Goal: Information Seeking & Learning: Find specific fact

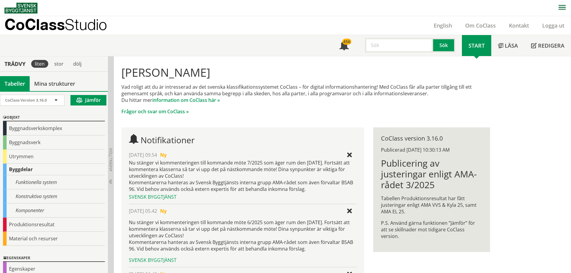
click at [389, 46] on input "text" at bounding box center [399, 45] width 68 height 14
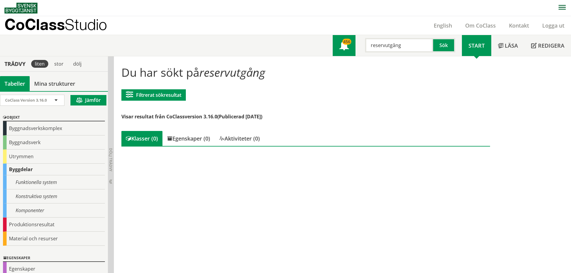
drag, startPoint x: 384, startPoint y: 46, endPoint x: 350, endPoint y: 47, distance: 34.2
click at [350, 47] on div "Meny 456 reservutgång Sök" at bounding box center [397, 45] width 129 height 21
type input "utgång"
click at [401, 46] on input "utgång" at bounding box center [399, 45] width 68 height 14
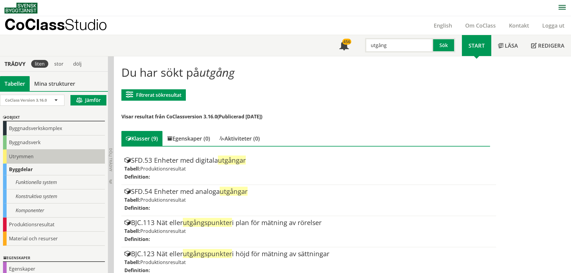
click at [24, 156] on div "Utrymmen" at bounding box center [54, 157] width 102 height 14
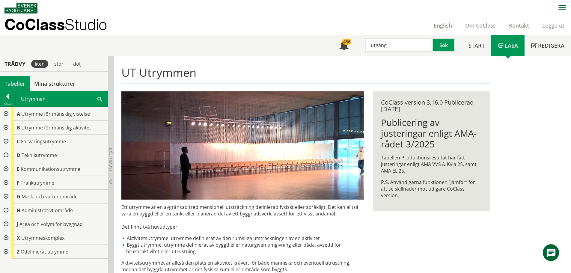
click at [6, 114] on div at bounding box center [5, 114] width 11 height 14
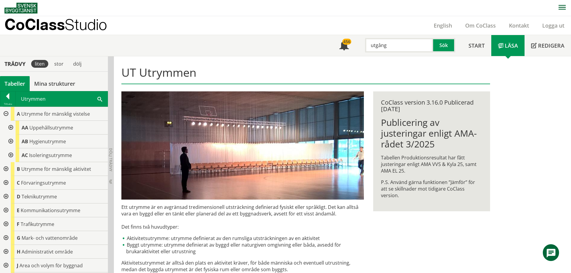
click at [6, 114] on div at bounding box center [5, 114] width 11 height 14
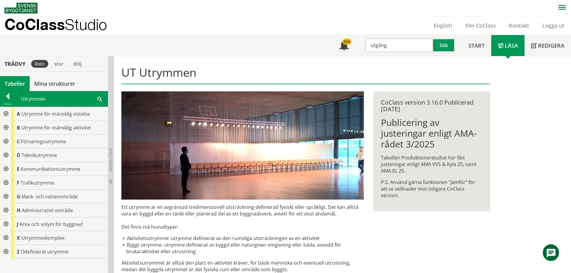
click at [6, 126] on div at bounding box center [5, 128] width 11 height 14
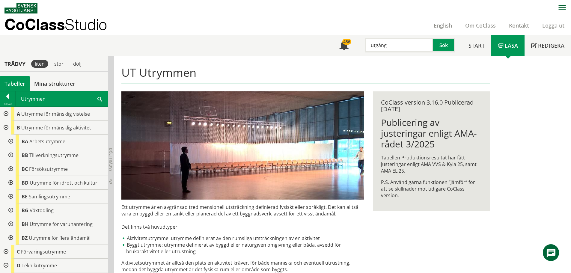
click at [6, 126] on div at bounding box center [5, 128] width 11 height 14
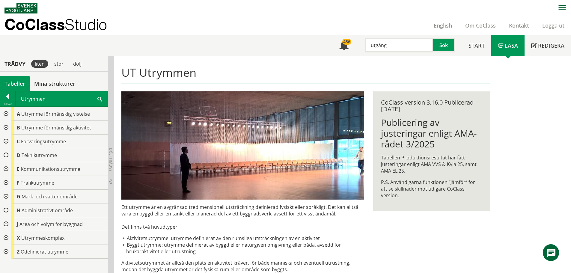
click at [7, 250] on div at bounding box center [5, 252] width 11 height 14
click at [4, 251] on div at bounding box center [5, 252] width 11 height 14
